Goal: Information Seeking & Learning: Learn about a topic

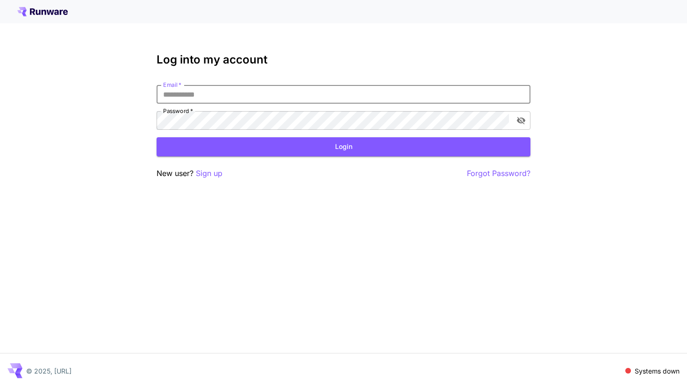
click at [381, 92] on input "Email   *" at bounding box center [344, 94] width 374 height 19
type input "**********"
click at [286, 140] on button "Login" at bounding box center [344, 146] width 374 height 19
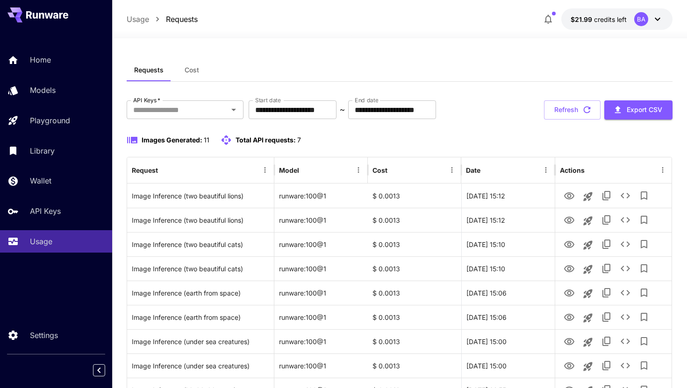
click at [57, 133] on div "Home Models Playground Library Wallet API Keys Usage" at bounding box center [56, 151] width 112 height 204
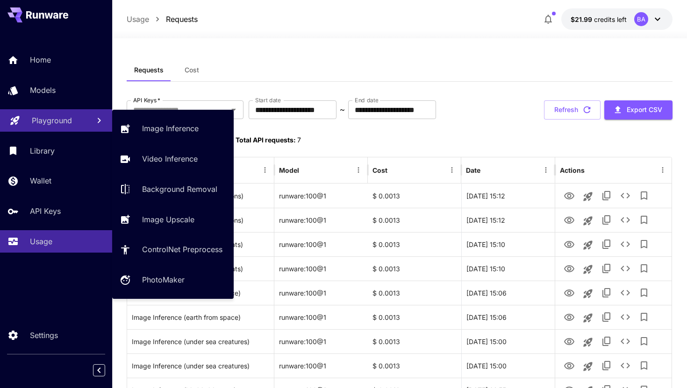
click at [62, 123] on p "Playground" at bounding box center [52, 120] width 40 height 11
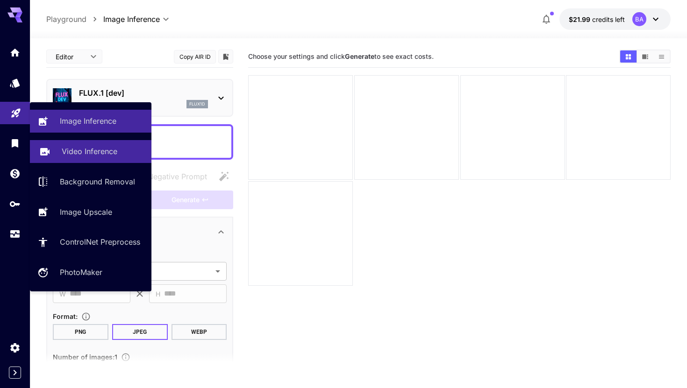
click at [60, 153] on link "Video Inference" at bounding box center [91, 151] width 122 height 23
type input "**********"
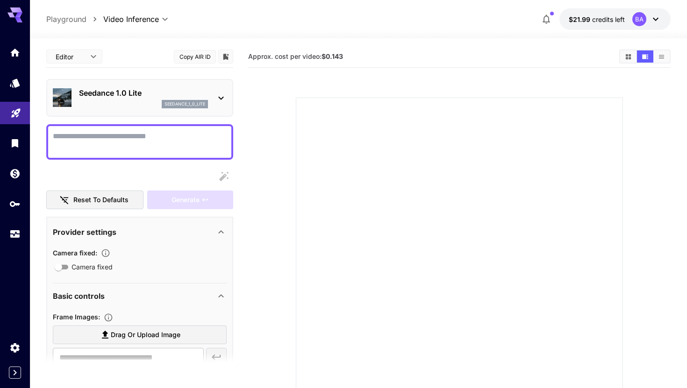
click at [125, 89] on p "Seedance 1.0 Lite" at bounding box center [143, 92] width 129 height 11
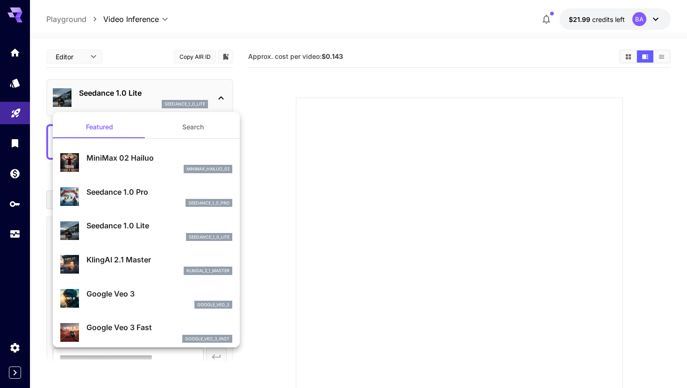
click at [0, 62] on div at bounding box center [343, 194] width 687 height 388
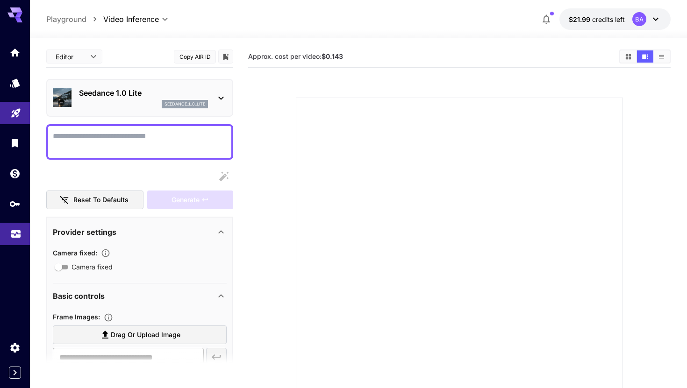
click at [0, 237] on link at bounding box center [15, 234] width 30 height 23
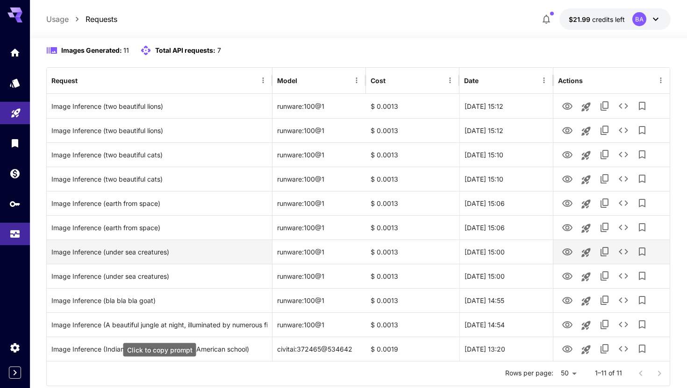
scroll to position [115, 0]
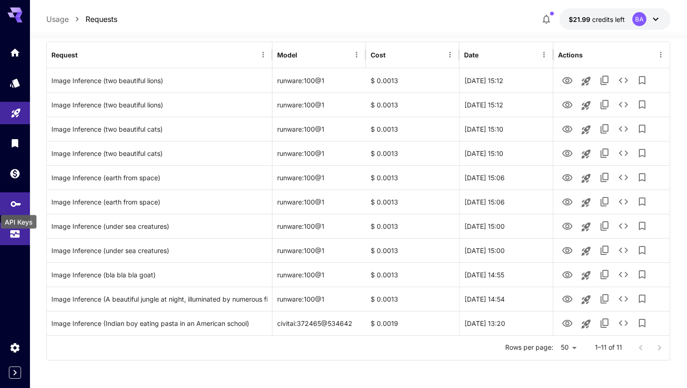
click at [10, 197] on icon "API Keys" at bounding box center [15, 200] width 11 height 11
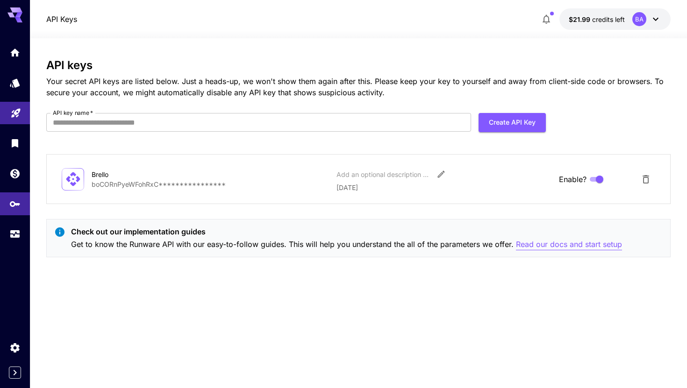
click at [560, 246] on p "Read our docs and start setup" at bounding box center [569, 245] width 106 height 12
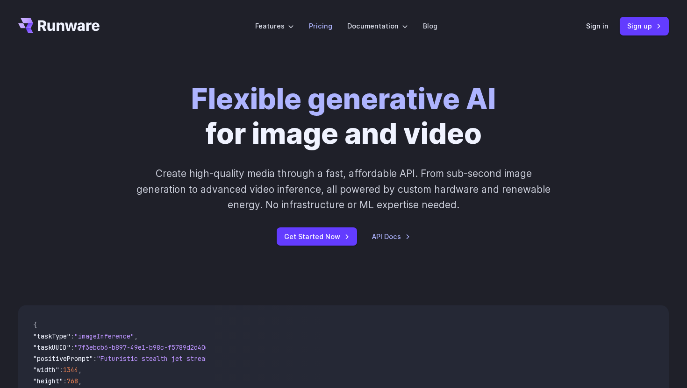
click at [318, 28] on link "Pricing" at bounding box center [320, 26] width 23 height 11
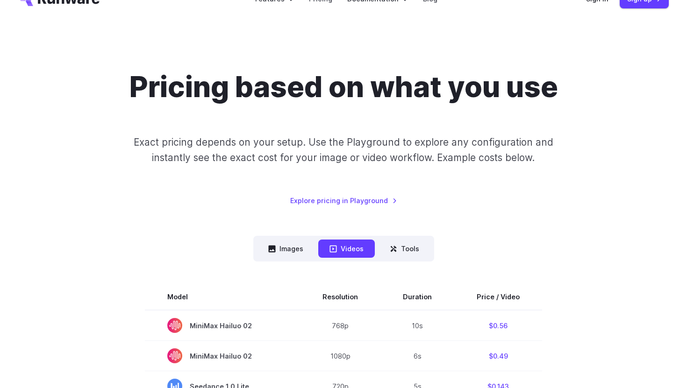
scroll to position [7, 0]
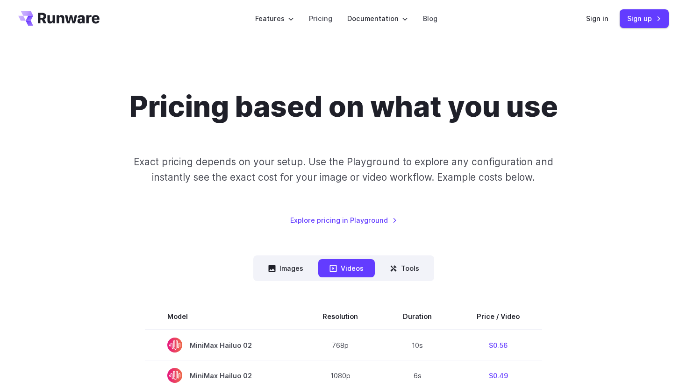
click at [400, 269] on button "Tools" at bounding box center [405, 268] width 52 height 18
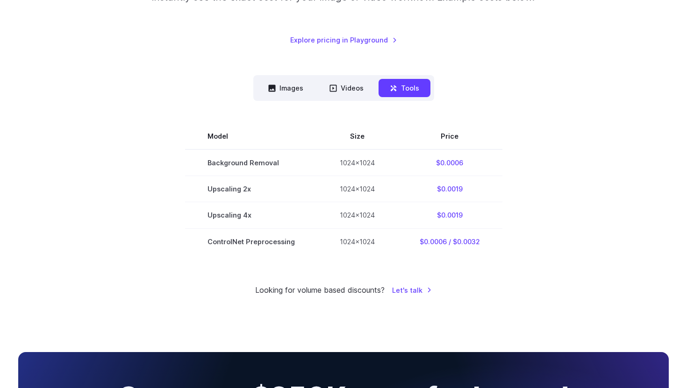
scroll to position [189, 0]
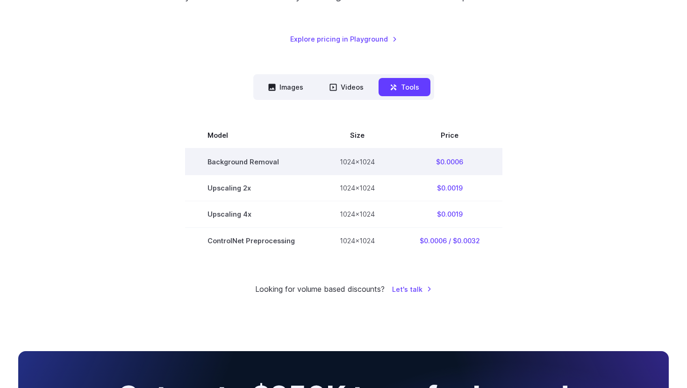
click at [447, 165] on td "$0.0006" at bounding box center [449, 162] width 105 height 27
click at [328, 154] on td "1024x1024" at bounding box center [357, 162] width 80 height 27
click at [328, 172] on td "1024x1024" at bounding box center [357, 162] width 80 height 27
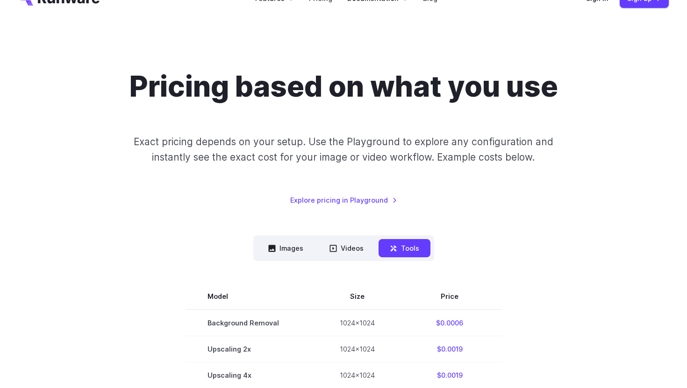
scroll to position [0, 0]
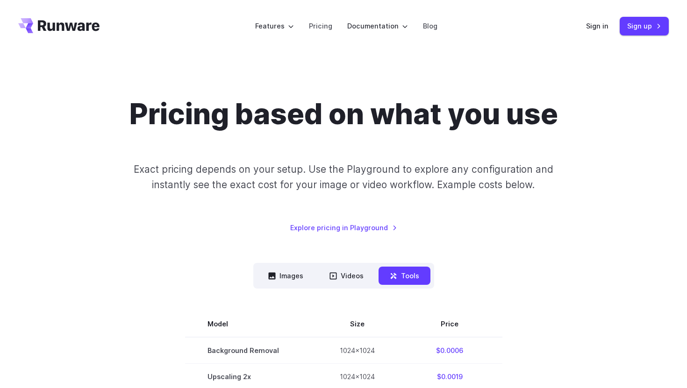
click at [598, 19] on div "Sign in Sign up" at bounding box center [627, 26] width 83 height 18
click at [601, 28] on link "Sign in" at bounding box center [597, 26] width 22 height 11
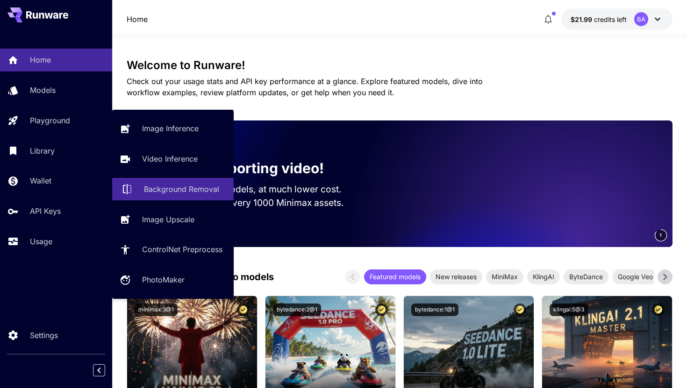
click at [184, 196] on link "Background Removal" at bounding box center [173, 189] width 122 height 23
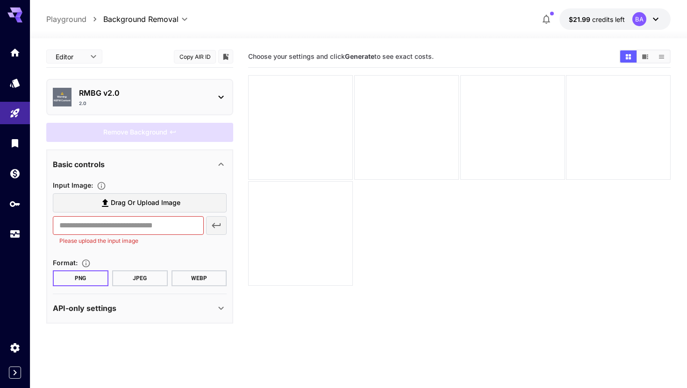
click at [125, 94] on p "RMBG v2.0" at bounding box center [143, 92] width 129 height 11
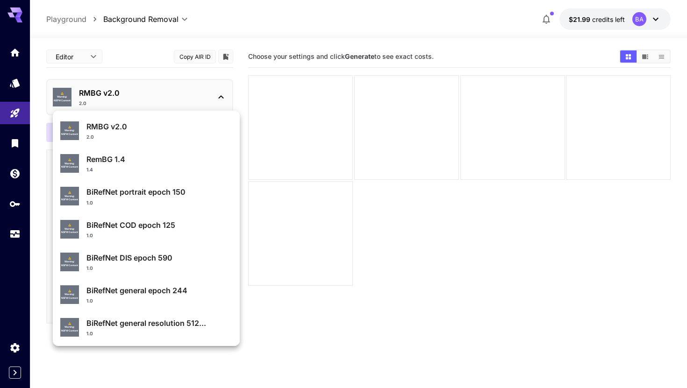
scroll to position [100, 0]
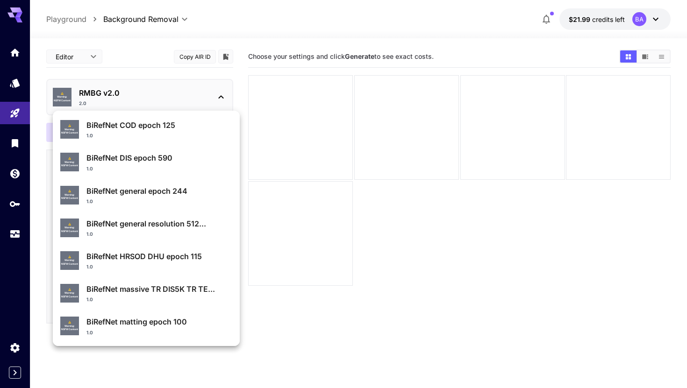
click at [76, 102] on div at bounding box center [343, 194] width 687 height 388
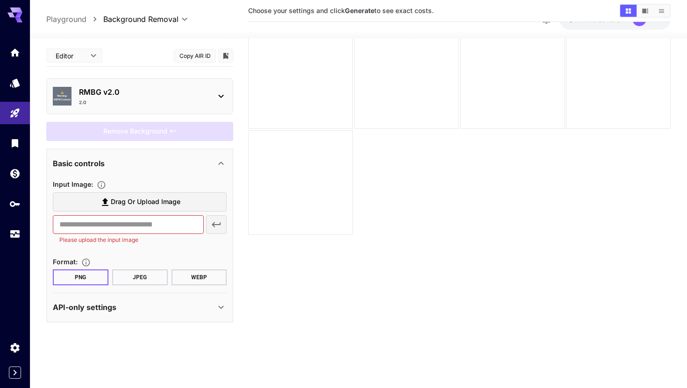
scroll to position [54, 0]
